Goal: Task Accomplishment & Management: Use online tool/utility

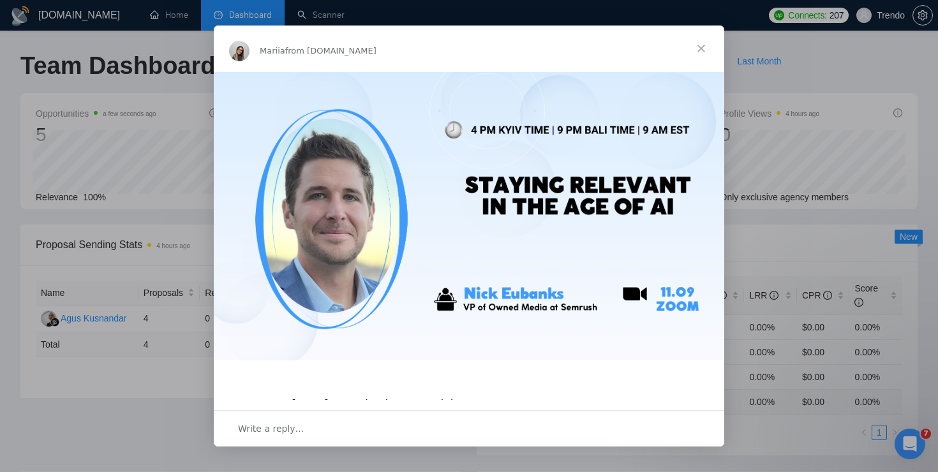
click at [701, 51] on span "Close" at bounding box center [701, 49] width 46 height 46
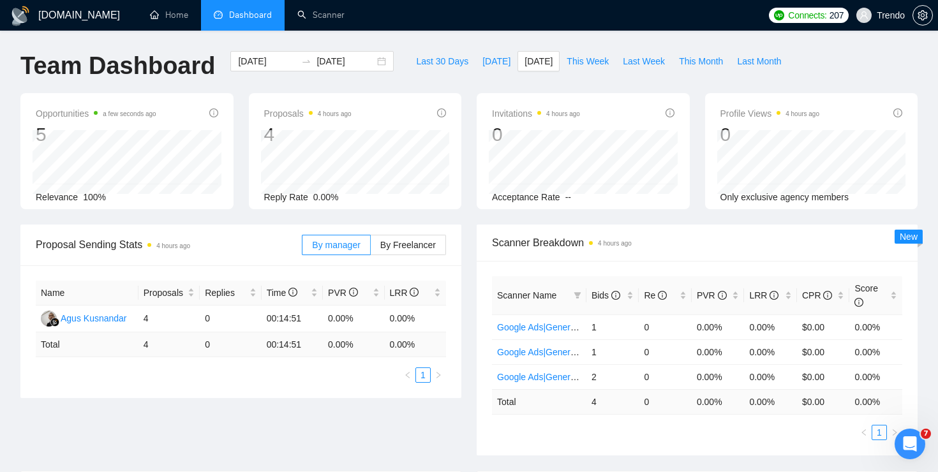
click at [417, 264] on div "By manager By Freelancer" at bounding box center [374, 245] width 144 height 41
click at [334, 20] on link "Scanner" at bounding box center [320, 15] width 47 height 11
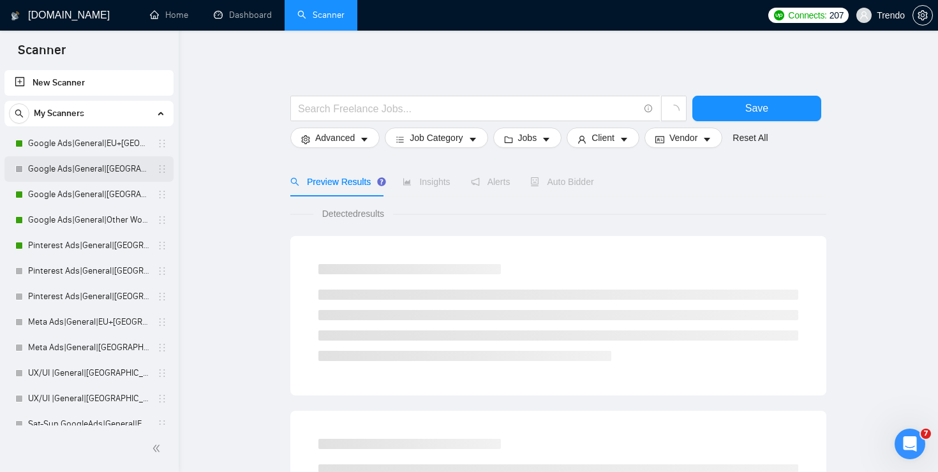
click at [93, 165] on link "Google Ads|General|USA+Oceania|" at bounding box center [88, 169] width 121 height 26
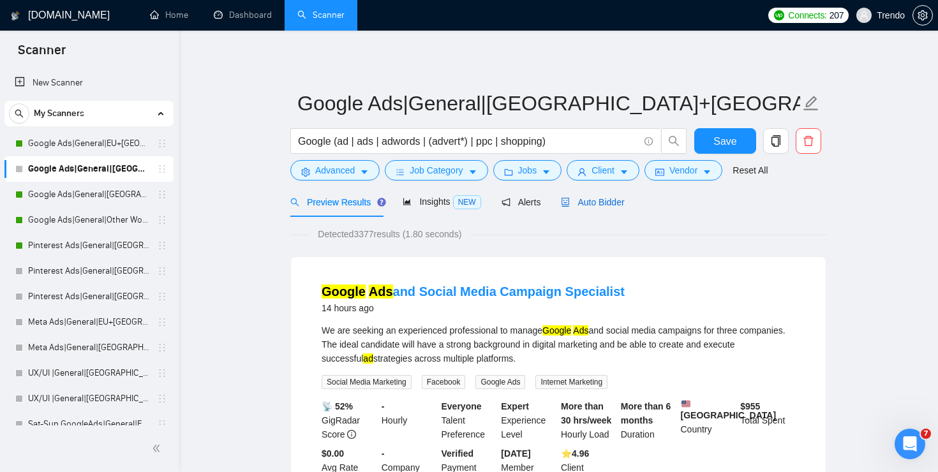
click at [624, 199] on span "Auto Bidder" at bounding box center [592, 202] width 63 height 10
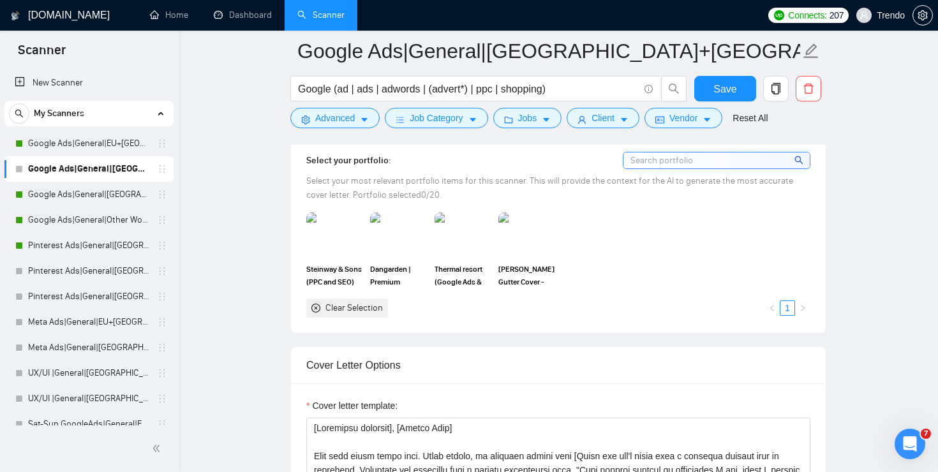
scroll to position [1169, 0]
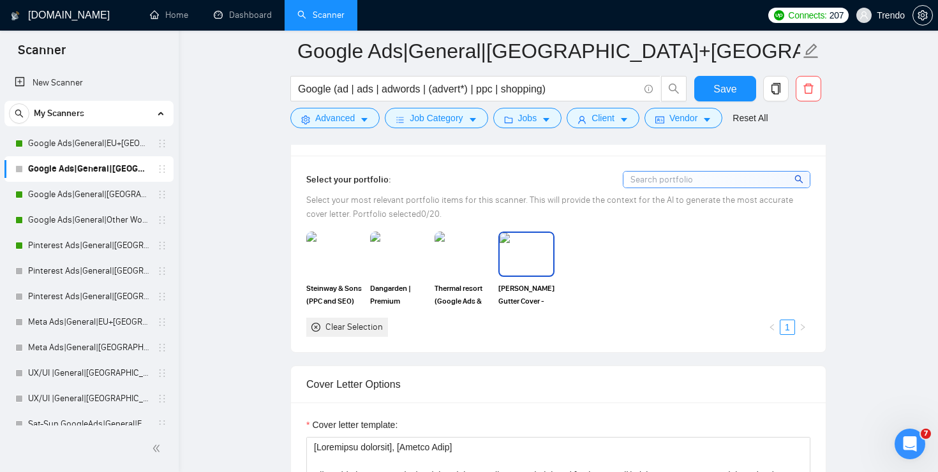
click at [523, 269] on img at bounding box center [527, 254] width 54 height 42
click at [458, 256] on img at bounding box center [463, 254] width 56 height 45
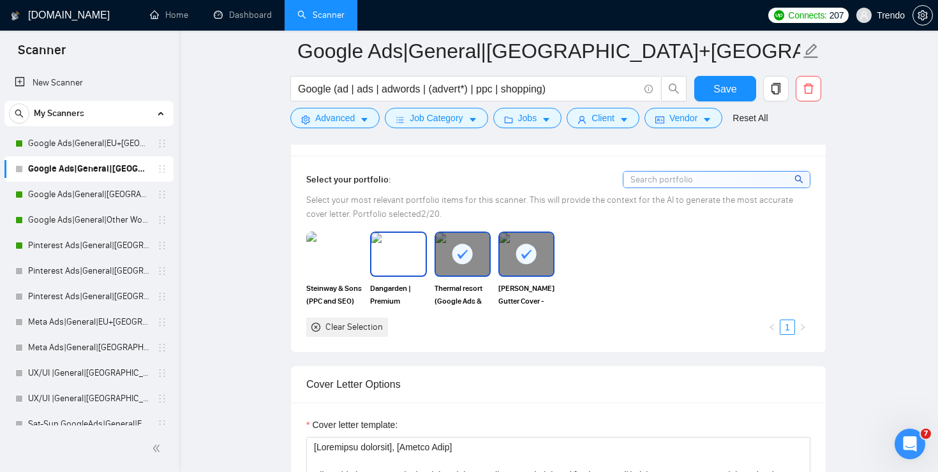
click at [388, 256] on img at bounding box center [398, 254] width 54 height 42
click at [331, 255] on img at bounding box center [335, 254] width 54 height 42
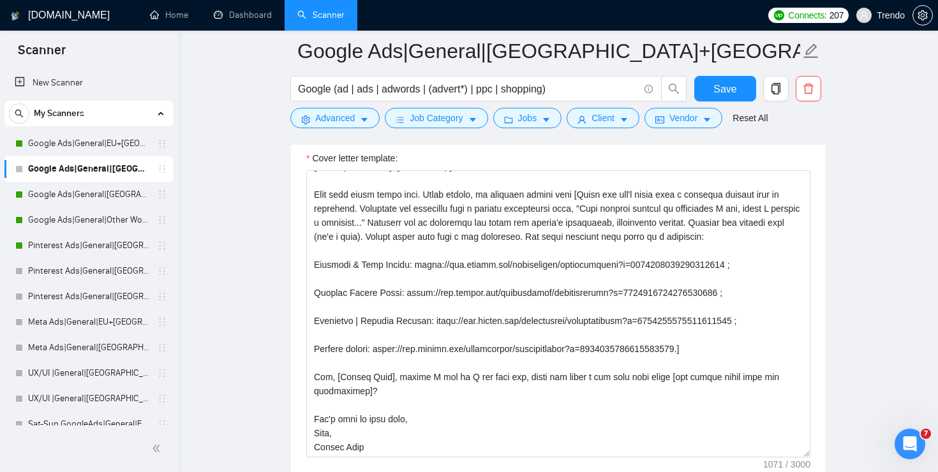
scroll to position [1465, 0]
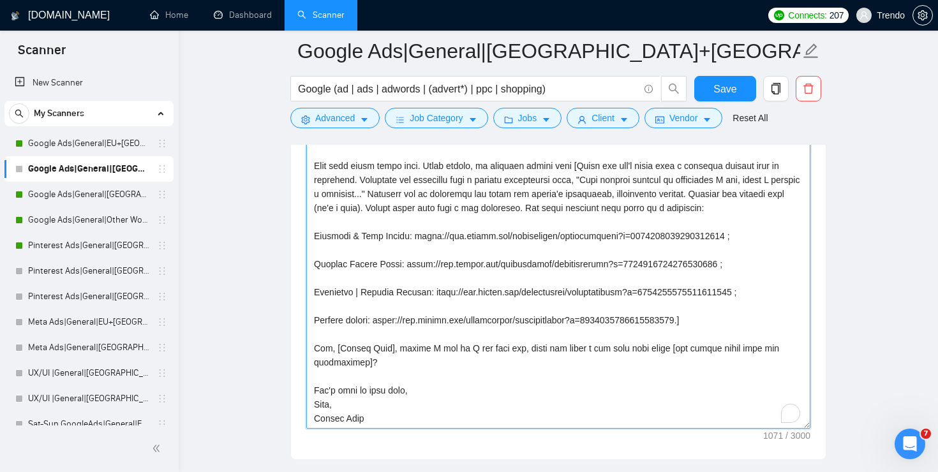
click at [767, 181] on textarea "Cover letter template:" at bounding box center [558, 285] width 504 height 287
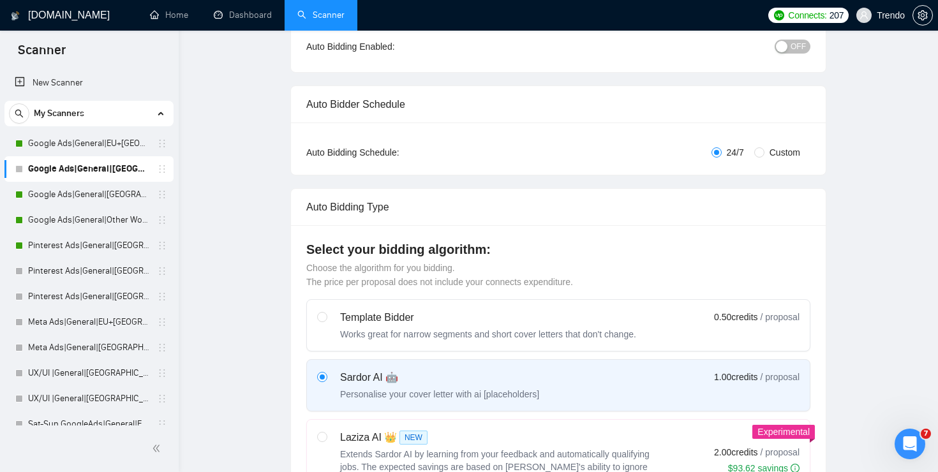
scroll to position [0, 0]
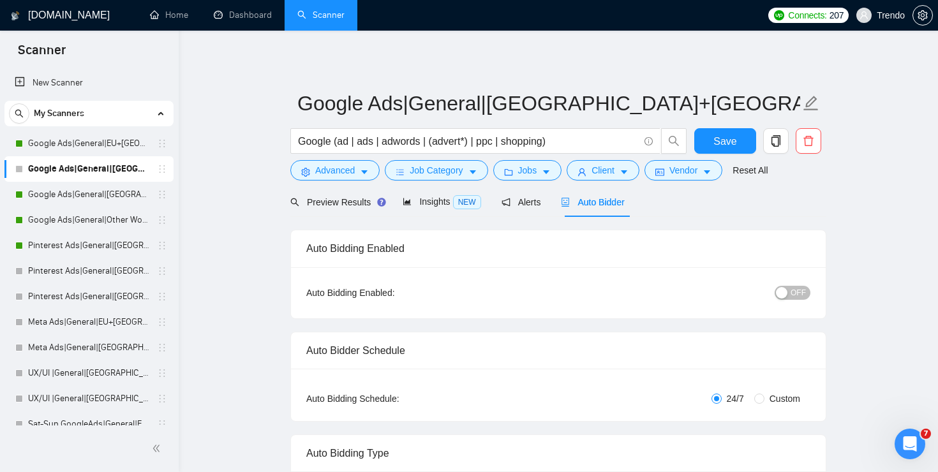
click at [789, 288] on button "OFF" at bounding box center [793, 293] width 36 height 14
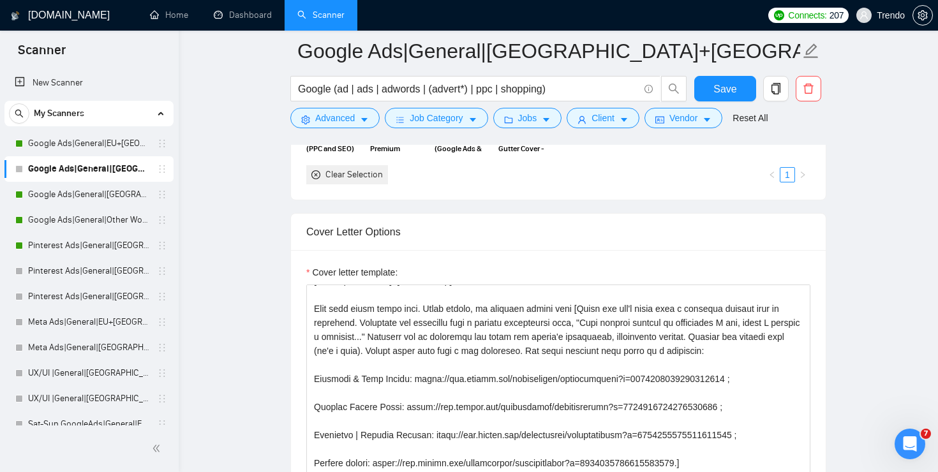
scroll to position [1427, 0]
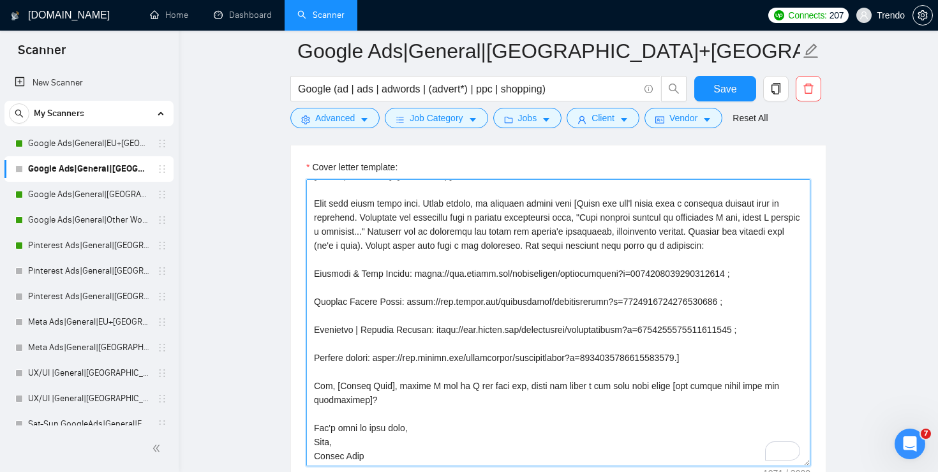
click at [666, 304] on textarea "Cover letter template:" at bounding box center [558, 322] width 504 height 287
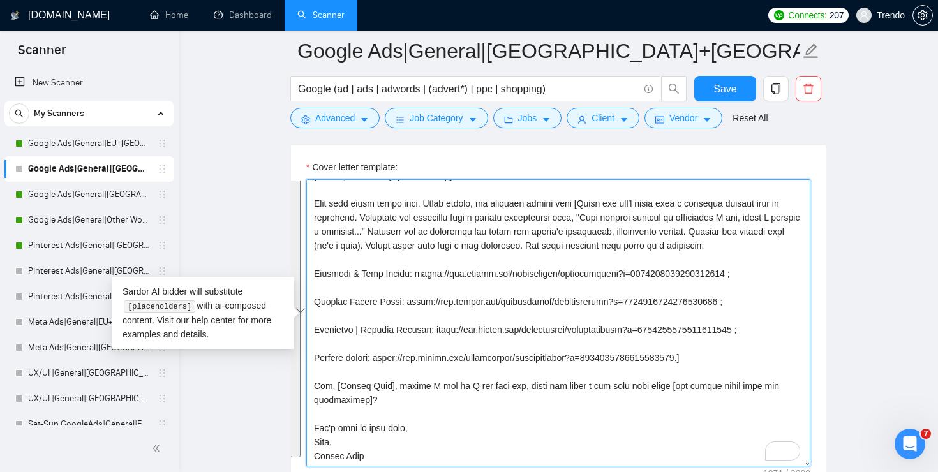
click at [410, 266] on textarea "Cover letter template:" at bounding box center [558, 322] width 504 height 287
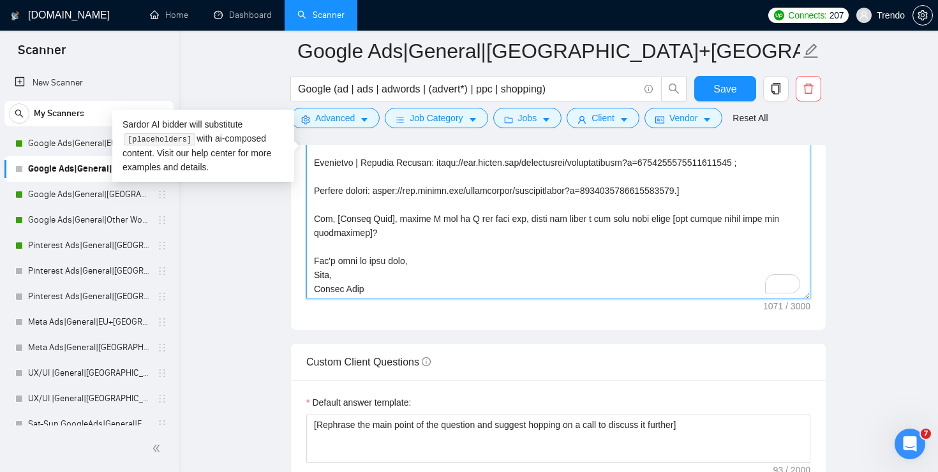
scroll to position [1595, 0]
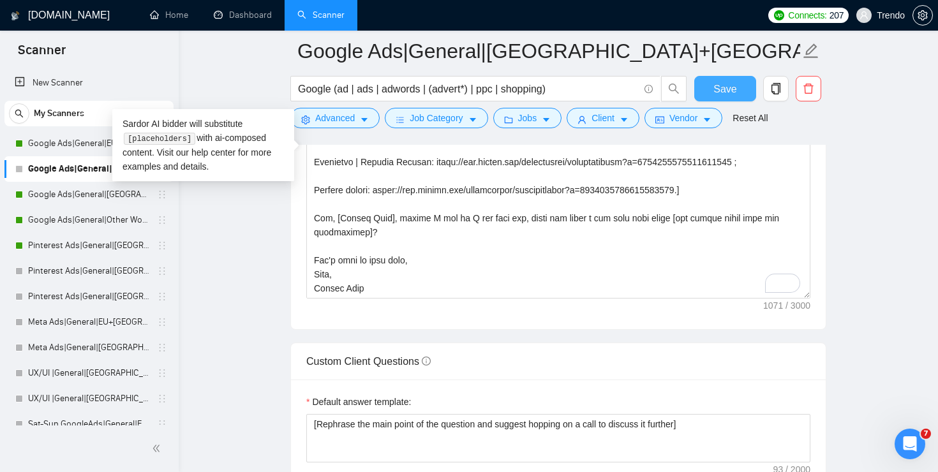
click at [701, 76] on button "Save" at bounding box center [725, 89] width 62 height 26
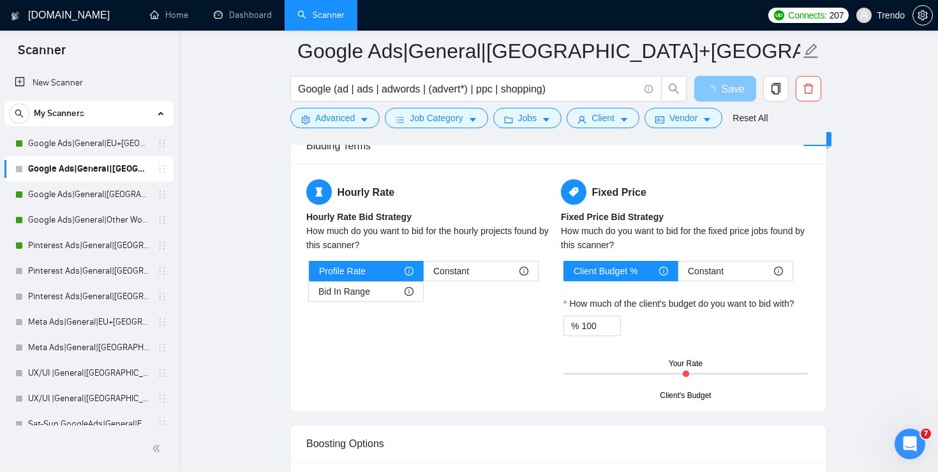
scroll to position [2008, 0]
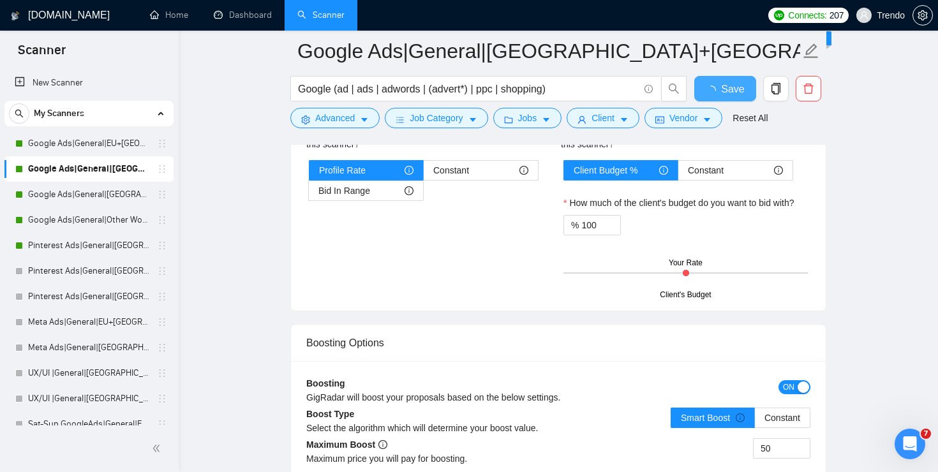
checkbox input "true"
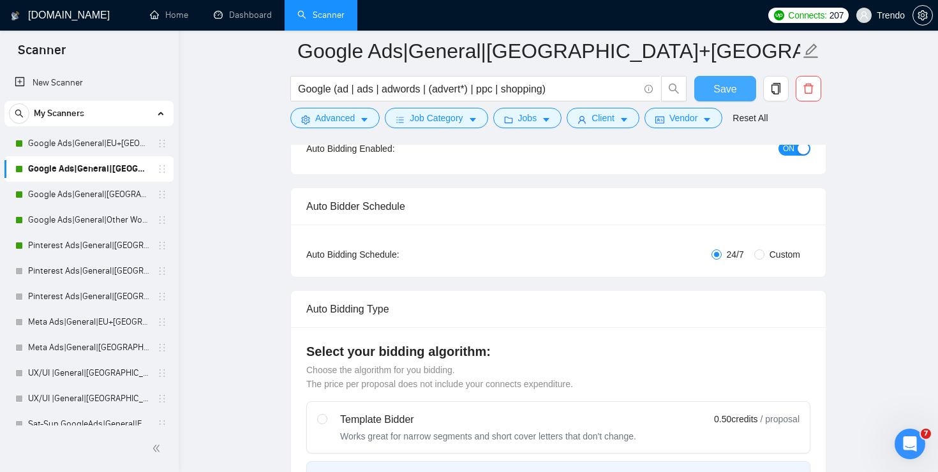
scroll to position [0, 0]
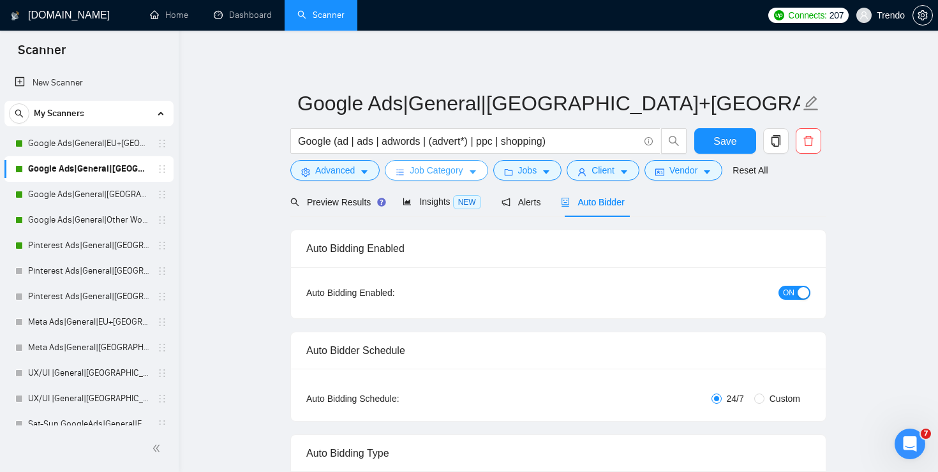
click at [457, 172] on span "Job Category" at bounding box center [436, 170] width 53 height 14
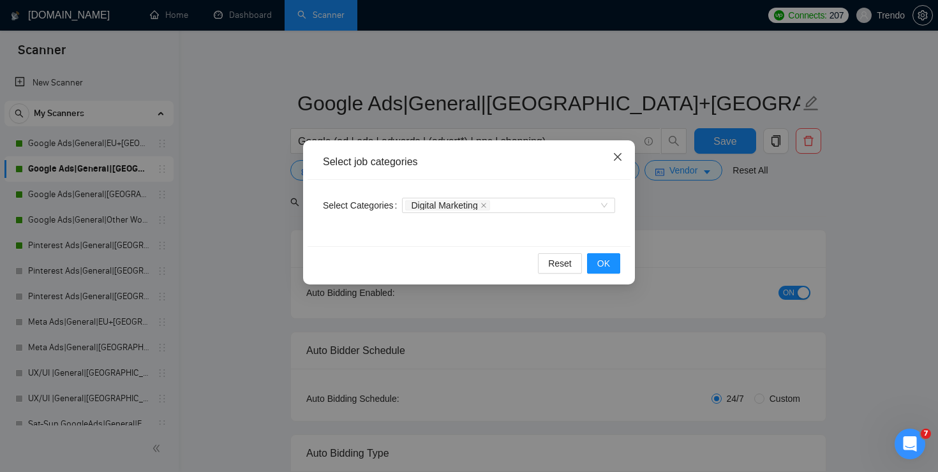
click at [616, 158] on icon "close" at bounding box center [618, 157] width 10 height 10
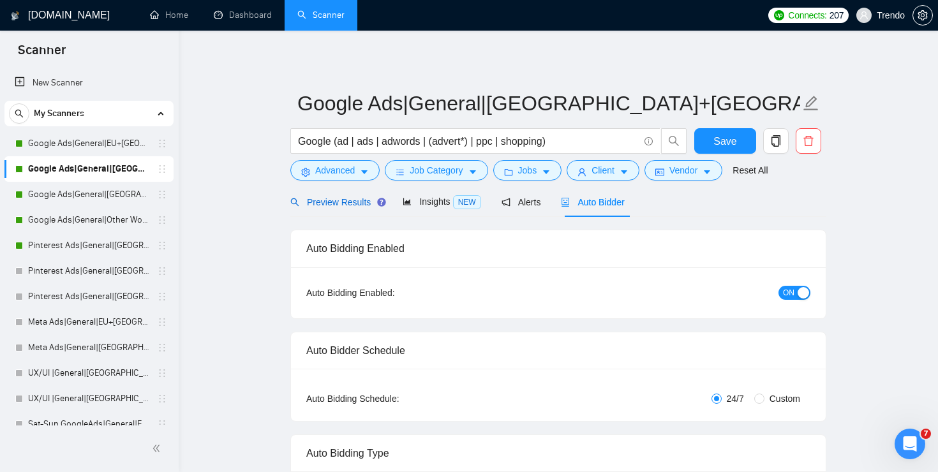
click at [358, 204] on span "Preview Results" at bounding box center [336, 202] width 92 height 10
